Goal: Find specific page/section: Find specific page/section

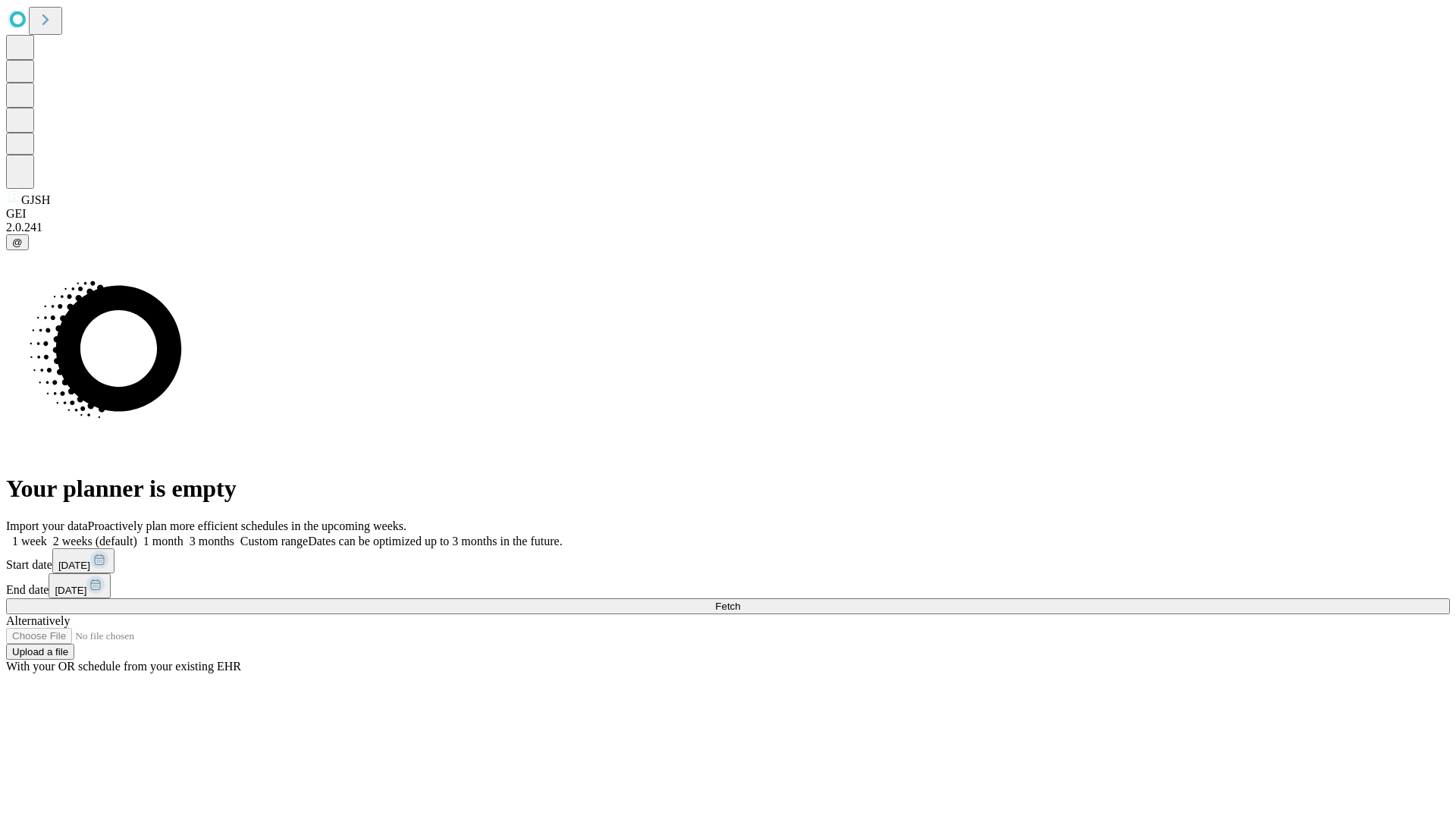
click at [740, 601] on span "Fetch" at bounding box center [728, 607] width 25 height 12
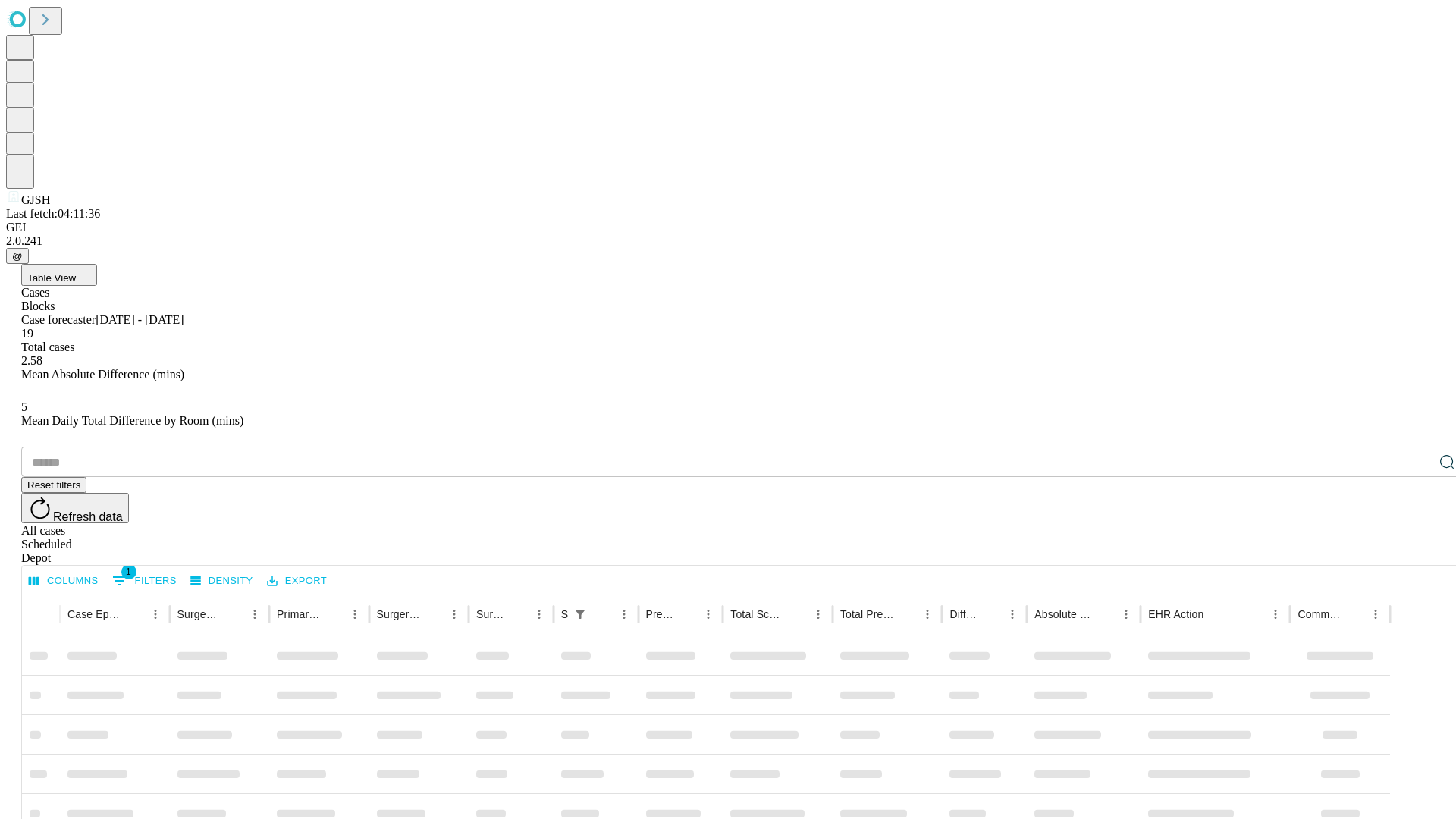
click at [1417, 552] on div "Depot" at bounding box center [743, 558] width 1444 height 13
